Goal: Go to known website: Go to known website

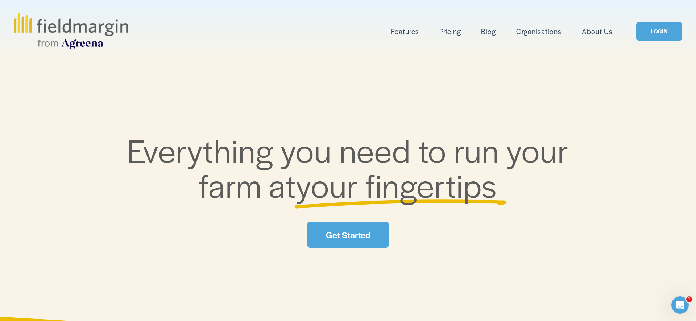
click at [658, 33] on link "LOGIN" at bounding box center [660, 31] width 46 height 18
